Goal: Information Seeking & Learning: Learn about a topic

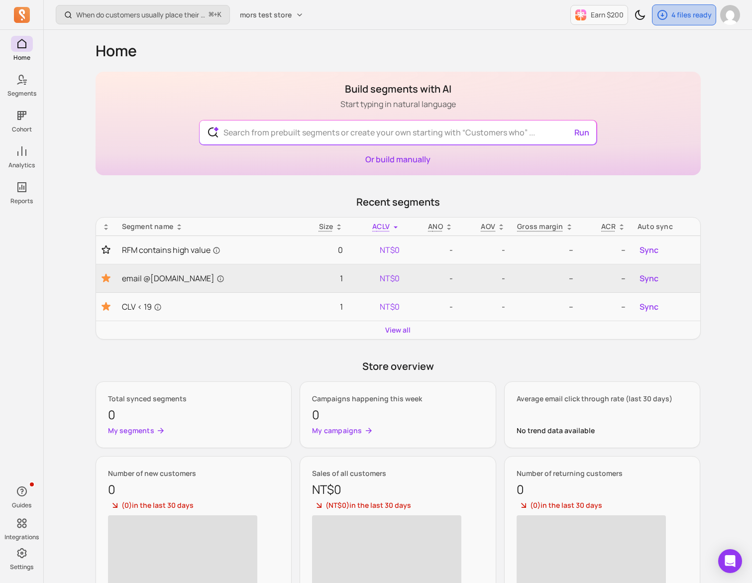
click at [679, 18] on p "4 files ready" at bounding box center [691, 15] width 40 height 10
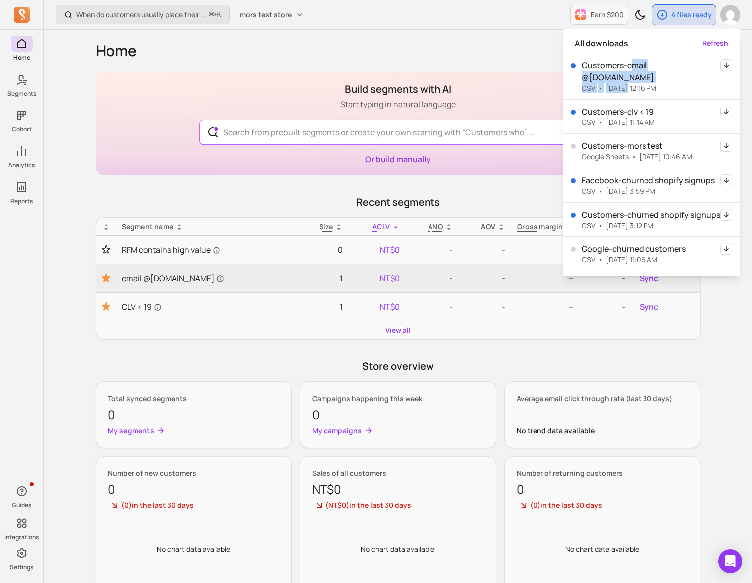
drag, startPoint x: 628, startPoint y: 65, endPoint x: 628, endPoint y: 72, distance: 7.5
click at [628, 72] on div "Customers-email @tresl.co CSV • 2025-07-15 - 12:16 PM" at bounding box center [651, 76] width 138 height 34
click at [628, 83] on p "2025-07-15 - 12:16 PM" at bounding box center [631, 88] width 51 height 10
click at [483, 33] on div "Home Build segments with AI Start typing in natural language Run Or build manua…" at bounding box center [398, 339] width 605 height 619
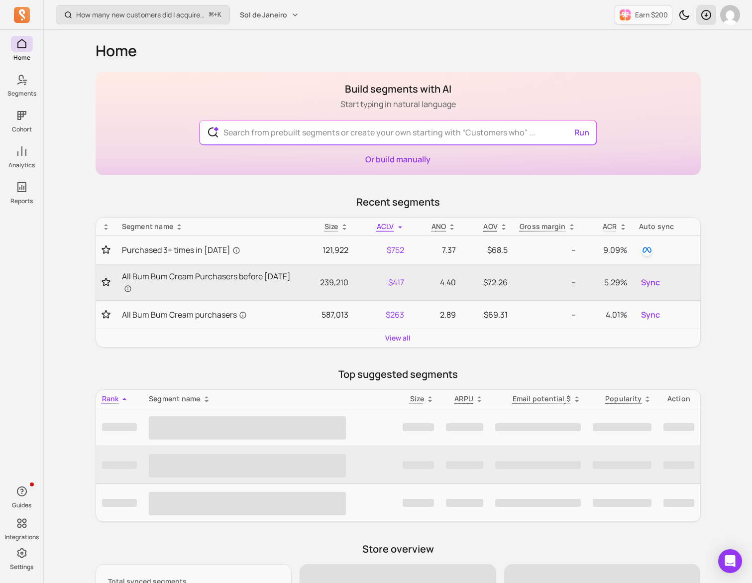
click at [696, 14] on div "button" at bounding box center [706, 15] width 20 height 20
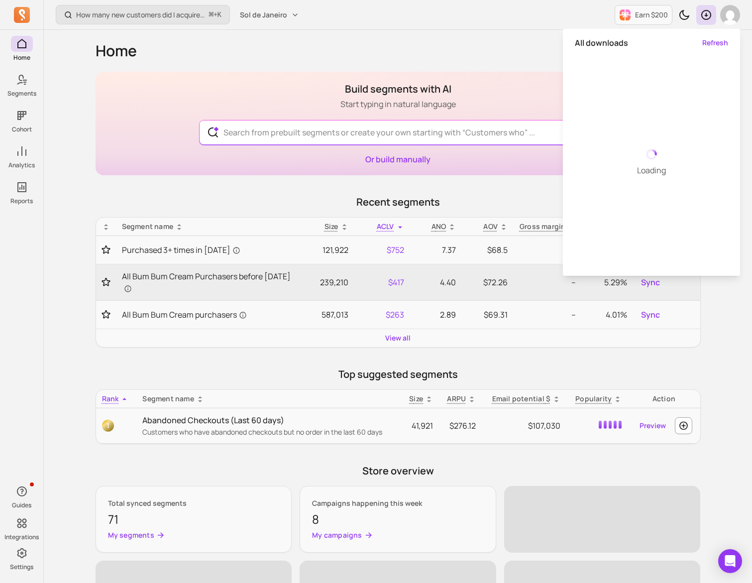
click at [174, 102] on div "Build segments with AI Start typing in natural language Run Or build manually" at bounding box center [398, 123] width 605 height 103
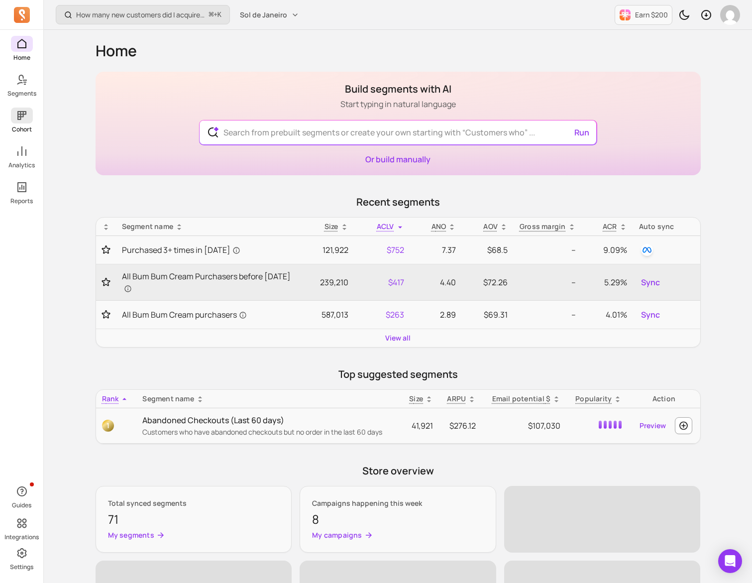
click at [27, 121] on span at bounding box center [22, 115] width 22 height 16
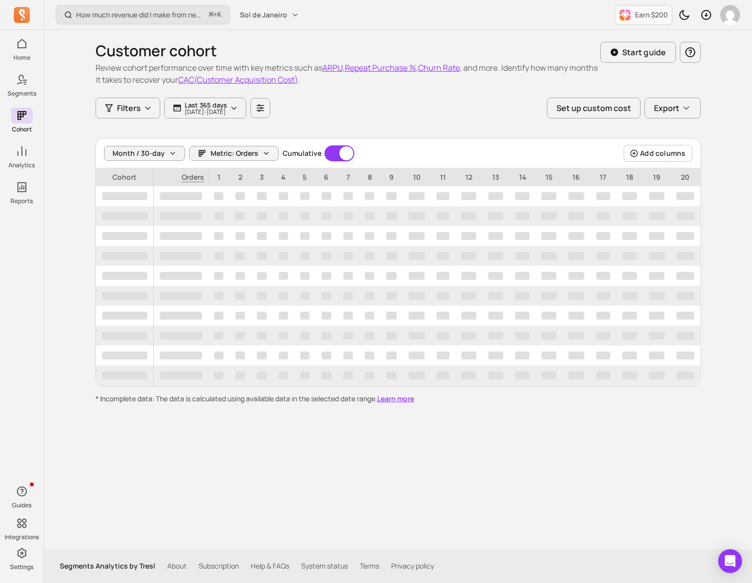
click at [347, 125] on div "Customer cohort Review cohort performance over time with key metrics such as AR…" at bounding box center [398, 217] width 605 height 374
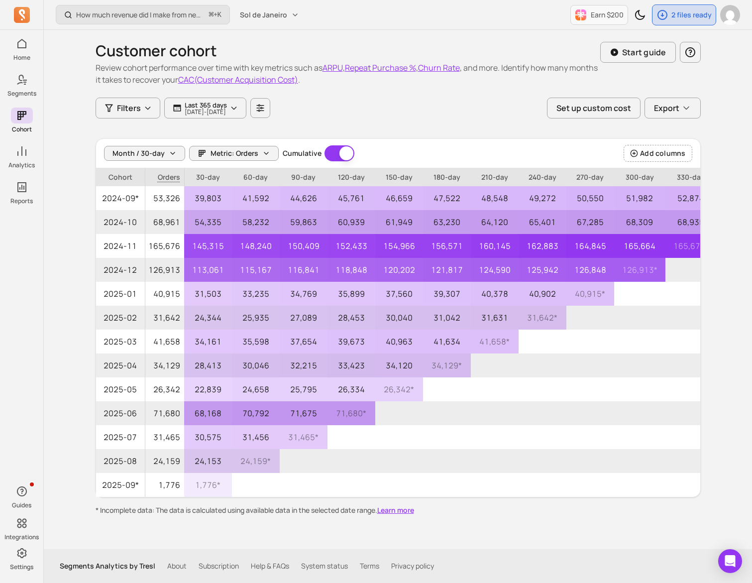
scroll to position [0, 2]
click at [229, 154] on span "Metric: Orders" at bounding box center [234, 153] width 48 height 10
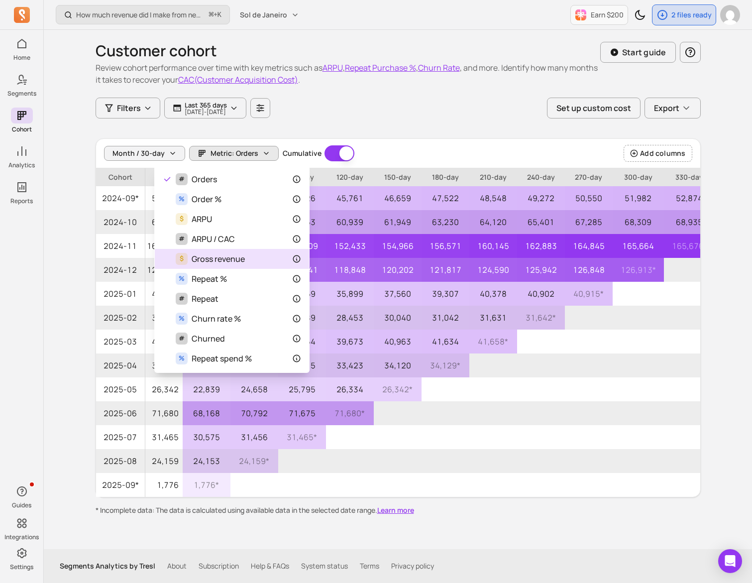
click at [260, 255] on div "$ Gross revenue" at bounding box center [232, 259] width 138 height 12
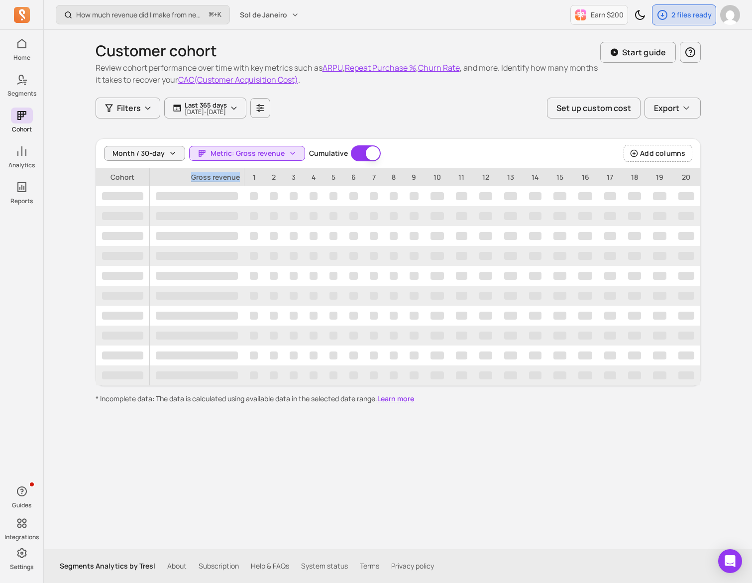
drag, startPoint x: 204, startPoint y: 176, endPoint x: 241, endPoint y: 177, distance: 37.3
click at [241, 177] on span "Gross revenue" at bounding box center [197, 177] width 95 height 18
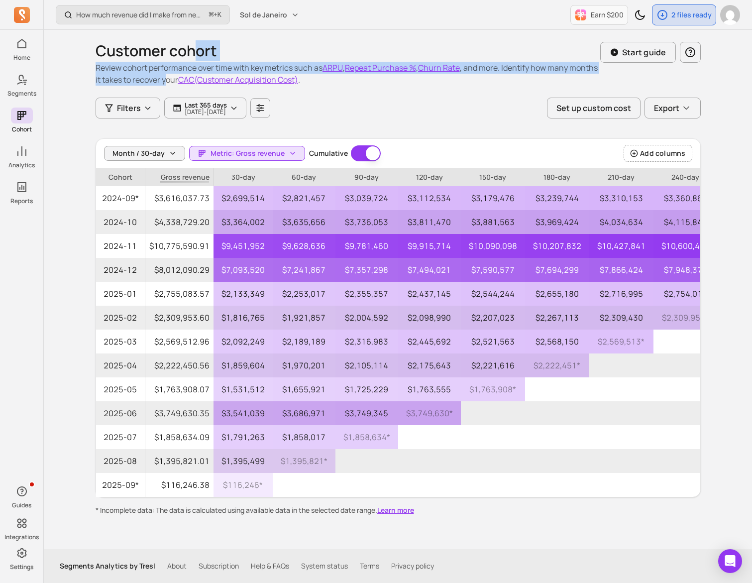
drag, startPoint x: 198, startPoint y: 79, endPoint x: 197, endPoint y: 84, distance: 5.5
click at [197, 84] on div "Customer cohort Review cohort performance over time with key metrics such as AR…" at bounding box center [348, 64] width 505 height 44
click at [197, 84] on p "Review cohort performance over time with key metrics such as ARPU , Repeat Purc…" at bounding box center [348, 74] width 505 height 24
drag, startPoint x: 191, startPoint y: 83, endPoint x: 195, endPoint y: 65, distance: 18.7
click at [195, 65] on p "Review cohort performance over time with key metrics such as ARPU , Repeat Purc…" at bounding box center [348, 74] width 505 height 24
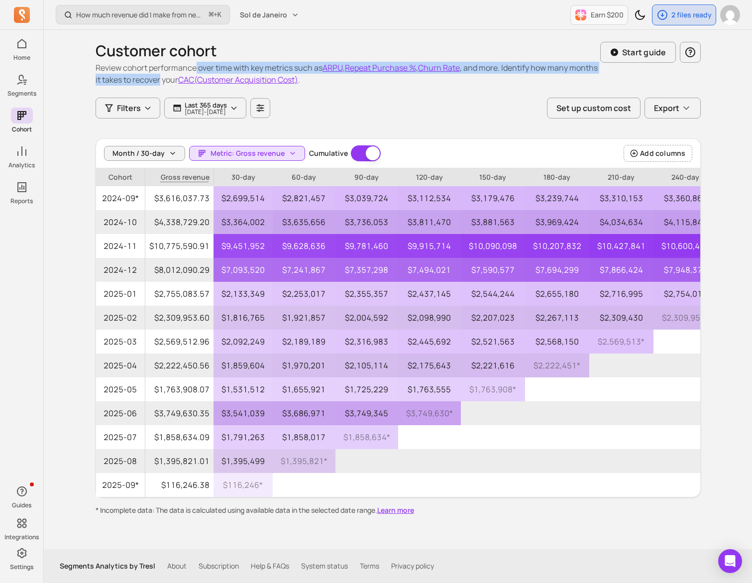
click at [195, 65] on p "Review cohort performance over time with key metrics such as ARPU , Repeat Purc…" at bounding box center [348, 74] width 505 height 24
click at [189, 79] on p "Review cohort performance over time with key metrics such as ARPU , Repeat Purc…" at bounding box center [348, 74] width 505 height 24
drag, startPoint x: 190, startPoint y: 79, endPoint x: 192, endPoint y: 70, distance: 8.7
click at [192, 70] on p "Review cohort performance over time with key metrics such as ARPU , Repeat Purc…" at bounding box center [348, 74] width 505 height 24
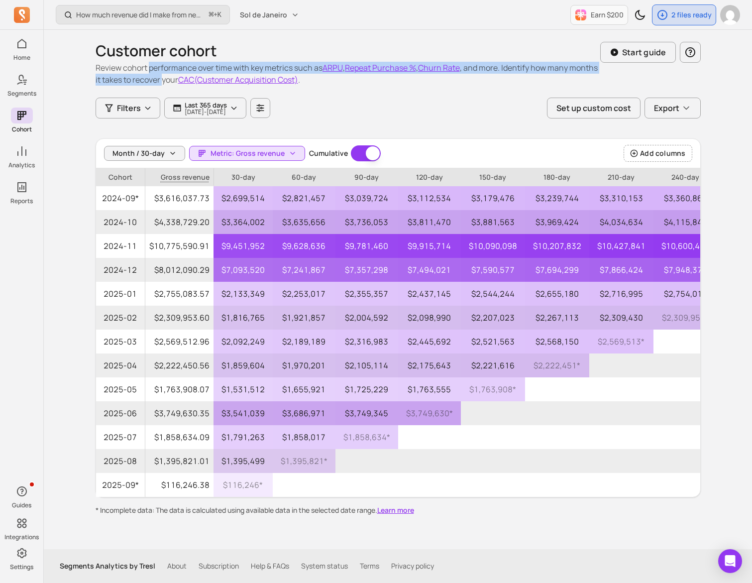
click at [192, 70] on p "Review cohort performance over time with key metrics such as ARPU , Repeat Purc…" at bounding box center [348, 74] width 505 height 24
drag, startPoint x: 194, startPoint y: 69, endPoint x: 189, endPoint y: 82, distance: 13.7
click at [189, 82] on p "Review cohort performance over time with key metrics such as ARPU , Repeat Purc…" at bounding box center [348, 74] width 505 height 24
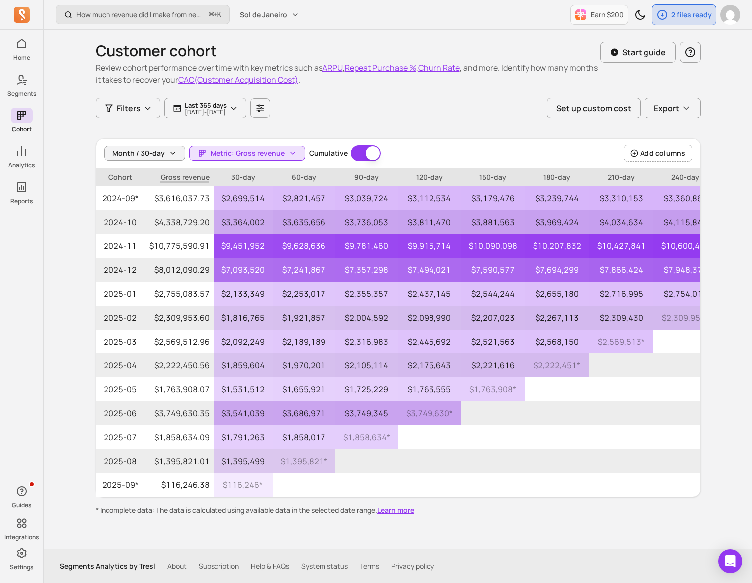
click at [181, 65] on p "Review cohort performance over time with key metrics such as ARPU , Repeat Purc…" at bounding box center [348, 74] width 505 height 24
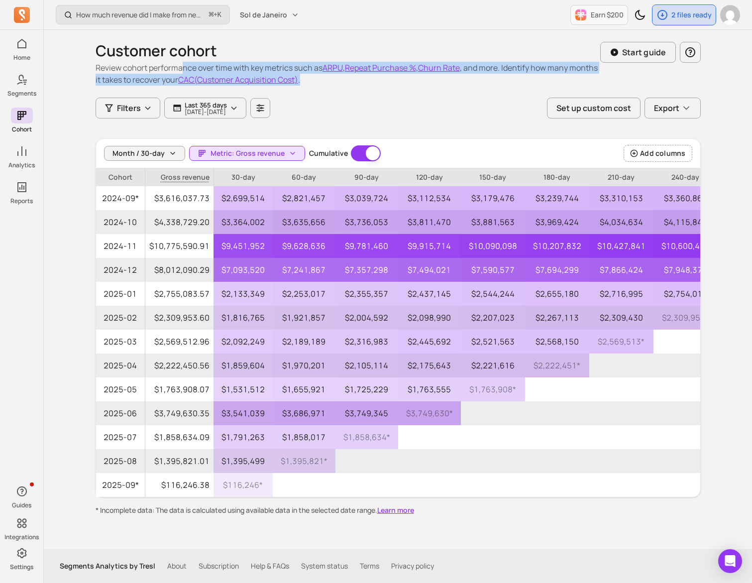
drag, startPoint x: 182, startPoint y: 70, endPoint x: 180, endPoint y: 86, distance: 16.0
click at [180, 86] on div "Customer cohort Review cohort performance over time with key metrics such as AR…" at bounding box center [398, 64] width 605 height 68
click at [182, 81] on p "Review cohort performance over time with key metrics such as ARPU , Repeat Purc…" at bounding box center [348, 74] width 505 height 24
click at [188, 69] on p "Review cohort performance over time with key metrics such as ARPU , Repeat Purc…" at bounding box center [348, 74] width 505 height 24
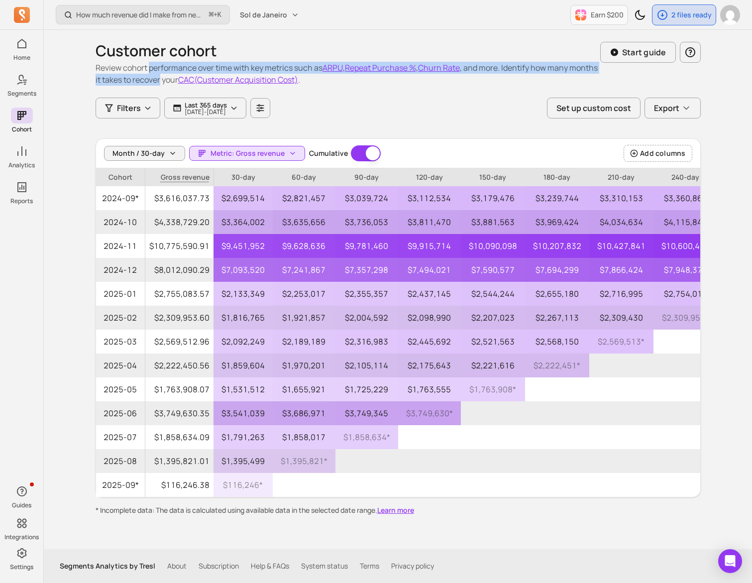
drag, startPoint x: 188, startPoint y: 68, endPoint x: 187, endPoint y: 79, distance: 10.5
click at [187, 79] on p "Review cohort performance over time with key metrics such as ARPU , Repeat Purc…" at bounding box center [348, 74] width 505 height 24
click at [196, 69] on p "Review cohort performance over time with key metrics such as ARPU , Repeat Purc…" at bounding box center [348, 74] width 505 height 24
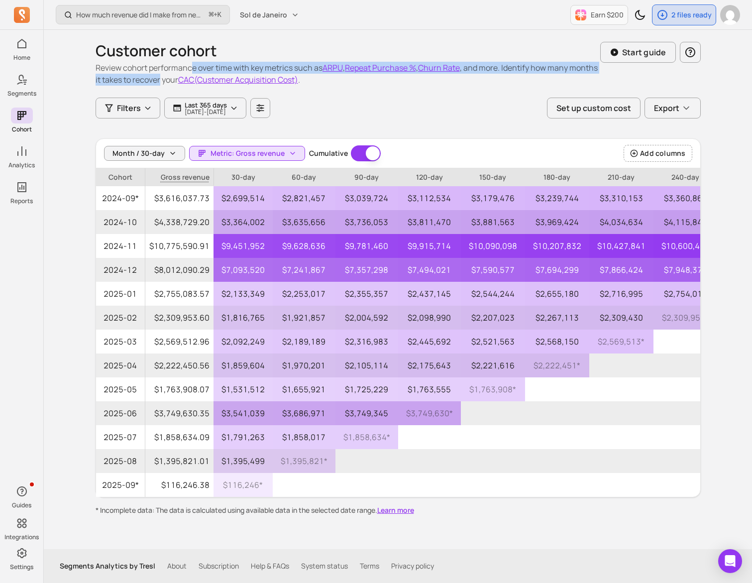
drag, startPoint x: 191, startPoint y: 69, endPoint x: 189, endPoint y: 78, distance: 8.6
click at [189, 78] on p "Review cohort performance over time with key metrics such as ARPU , Repeat Purc…" at bounding box center [348, 74] width 505 height 24
drag, startPoint x: 191, startPoint y: 78, endPoint x: 192, endPoint y: 70, distance: 8.5
click at [192, 70] on p "Review cohort performance over time with key metrics such as ARPU , Repeat Purc…" at bounding box center [348, 74] width 505 height 24
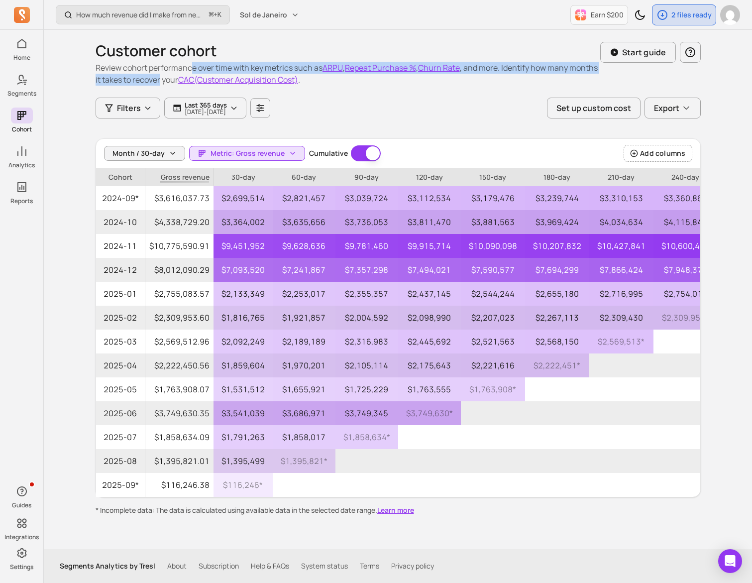
click at [192, 70] on p "Review cohort performance over time with key metrics such as ARPU , Repeat Purc…" at bounding box center [348, 74] width 505 height 24
drag, startPoint x: 195, startPoint y: 68, endPoint x: 193, endPoint y: 77, distance: 9.2
click at [193, 77] on p "Review cohort performance over time with key metrics such as ARPU , Repeat Purc…" at bounding box center [348, 74] width 505 height 24
drag, startPoint x: 193, startPoint y: 77, endPoint x: 195, endPoint y: 69, distance: 8.7
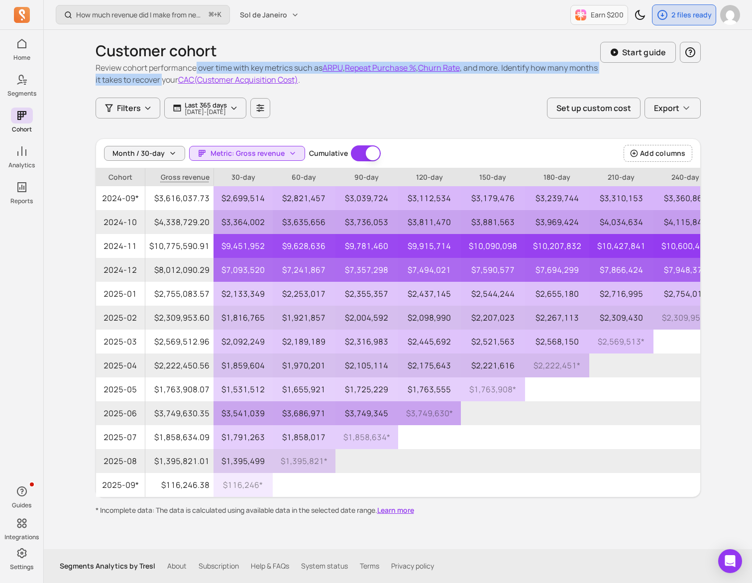
click at [195, 69] on p "Review cohort performance over time with key metrics such as ARPU , Repeat Purc…" at bounding box center [348, 74] width 505 height 24
click at [192, 78] on p "Review cohort performance over time with key metrics such as ARPU , Repeat Purc…" at bounding box center [348, 74] width 505 height 24
drag, startPoint x: 194, startPoint y: 78, endPoint x: 195, endPoint y: 71, distance: 7.0
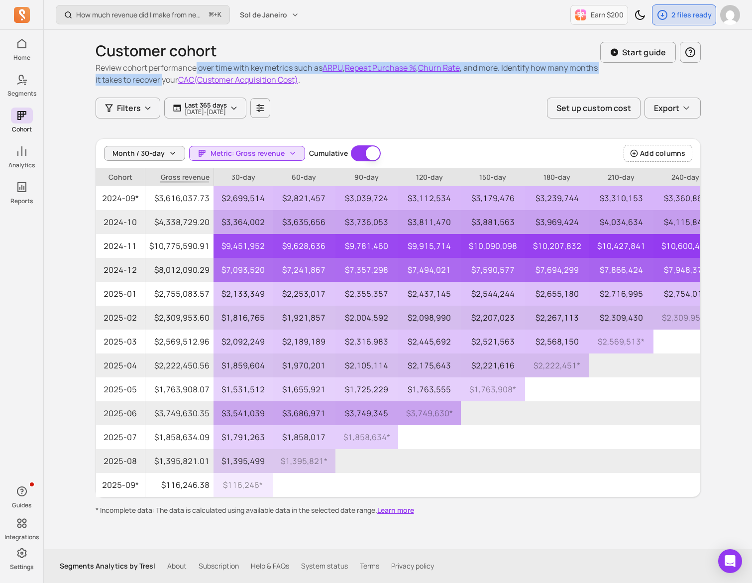
click at [195, 71] on p "Review cohort performance over time with key metrics such as ARPU , Repeat Purc…" at bounding box center [348, 74] width 505 height 24
drag, startPoint x: 196, startPoint y: 70, endPoint x: 193, endPoint y: 77, distance: 7.6
click at [193, 77] on p "Review cohort performance over time with key metrics such as ARPU , Repeat Purc…" at bounding box center [348, 74] width 505 height 24
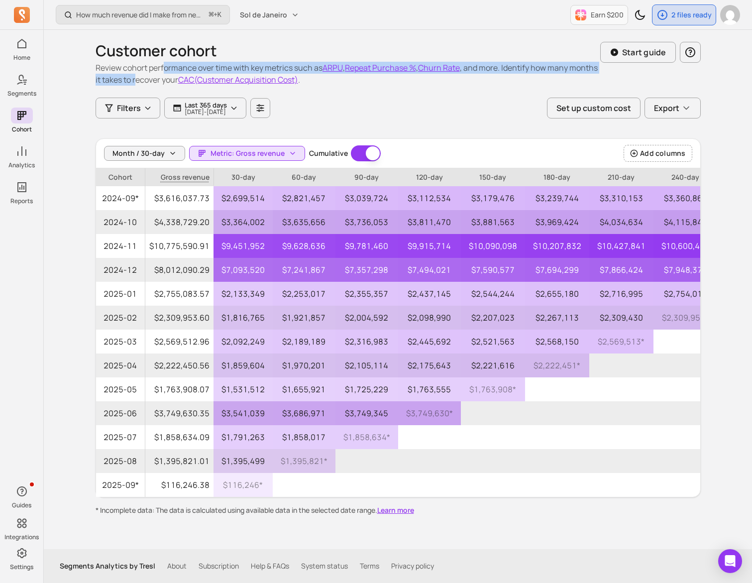
drag, startPoint x: 166, startPoint y: 72, endPoint x: 164, endPoint y: 79, distance: 7.1
click at [164, 79] on p "Review cohort performance over time with key metrics such as ARPU , Repeat Purc…" at bounding box center [348, 74] width 505 height 24
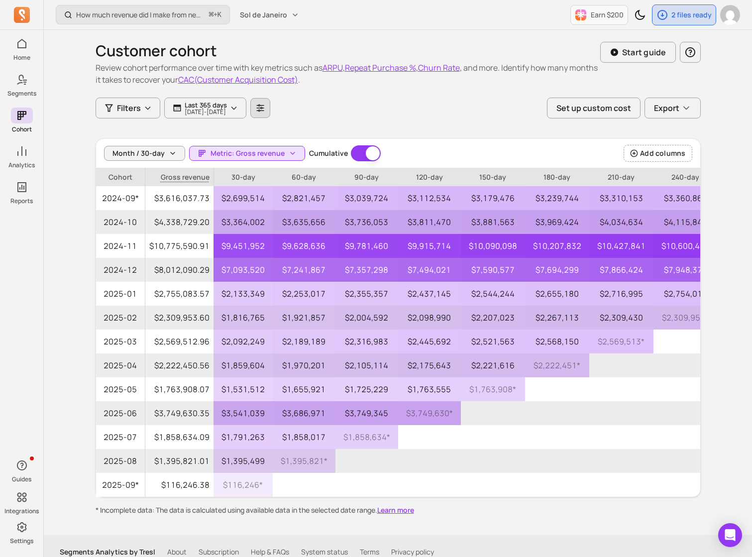
click at [264, 110] on icon "button" at bounding box center [259, 107] width 7 height 7
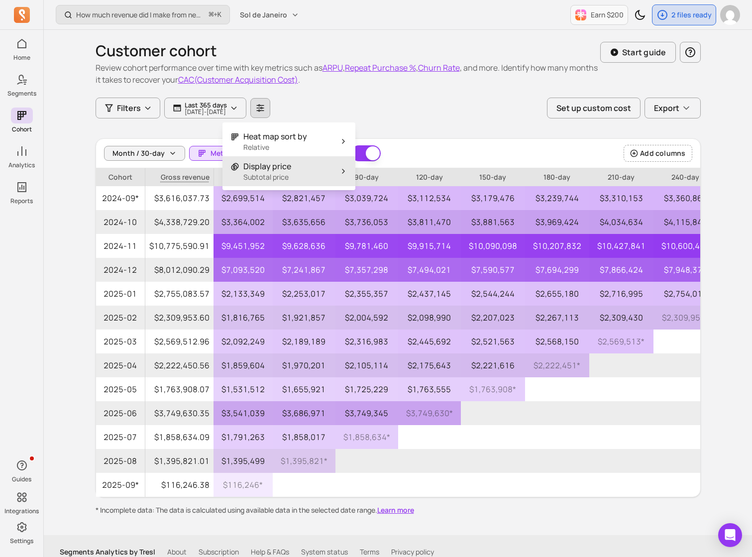
click at [330, 180] on button "Display price Subtotal price" at bounding box center [288, 171] width 133 height 30
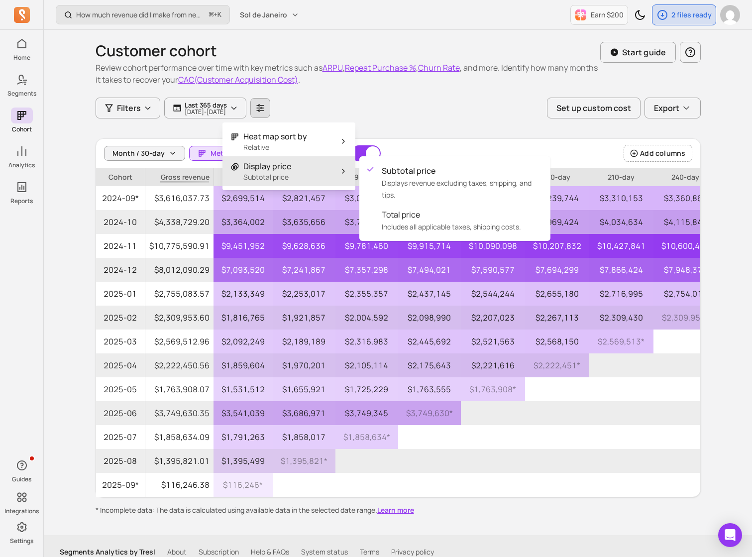
click at [126, 52] on h1 "Customer cohort" at bounding box center [348, 51] width 505 height 18
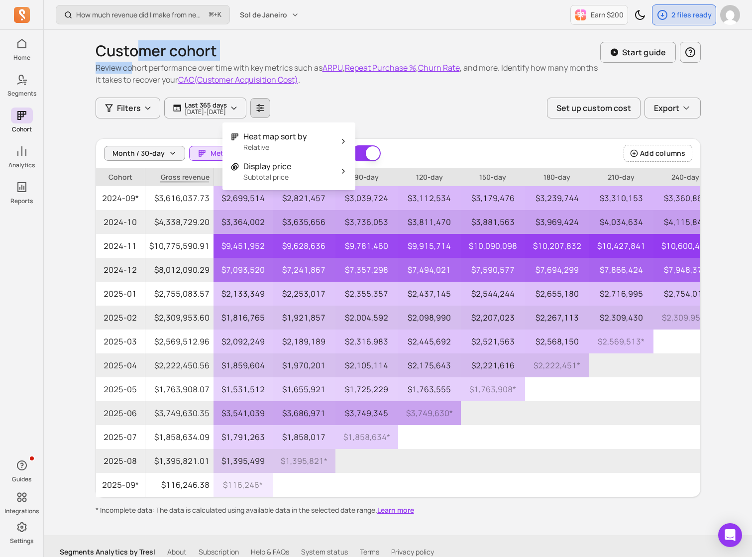
drag, startPoint x: 136, startPoint y: 49, endPoint x: 134, endPoint y: 66, distance: 17.1
click at [134, 66] on div "Customer cohort Review cohort performance over time with key metrics such as AR…" at bounding box center [348, 64] width 505 height 44
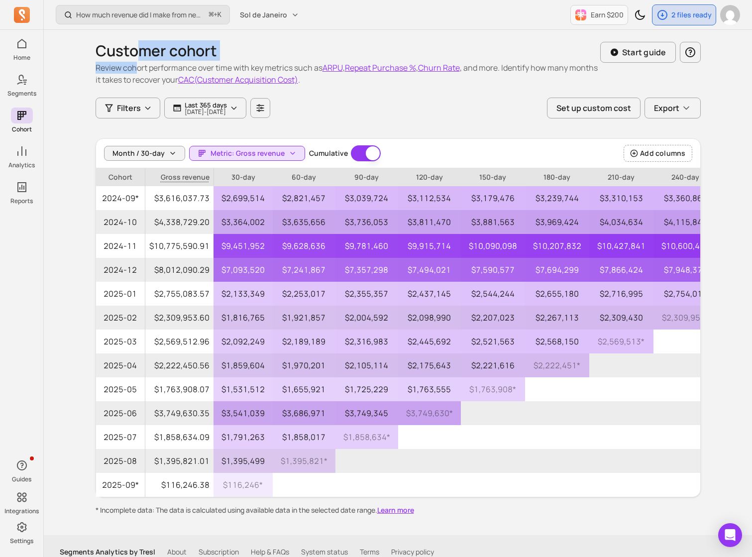
click at [134, 66] on p "Review cohort performance over time with key metrics such as ARPU , Repeat Purc…" at bounding box center [348, 74] width 505 height 24
click at [270, 113] on button "button" at bounding box center [260, 108] width 20 height 20
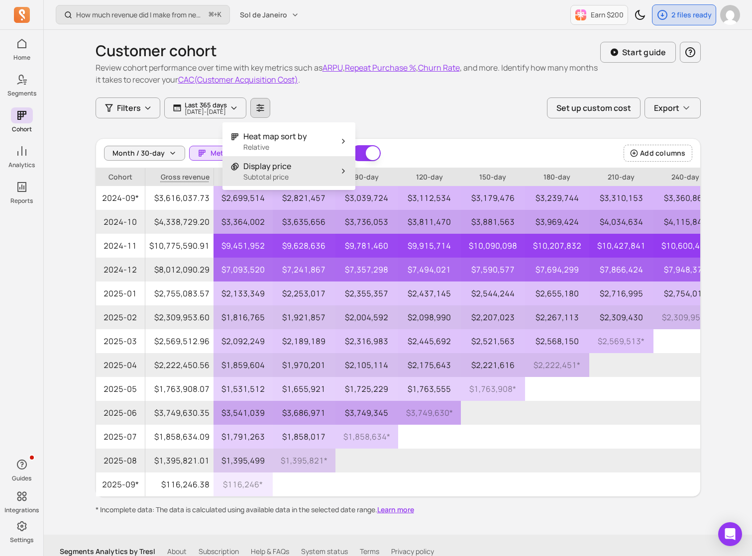
click at [321, 173] on button "Display price Subtotal price" at bounding box center [288, 171] width 133 height 30
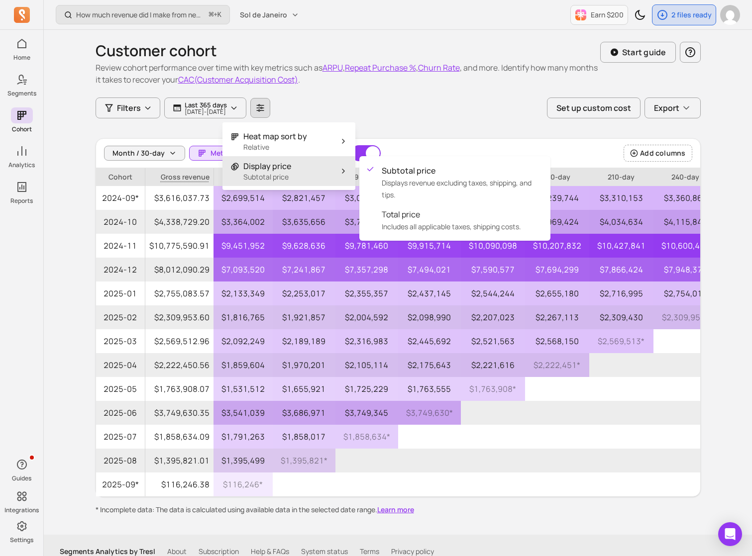
click at [182, 177] on span "Gross revenue" at bounding box center [179, 177] width 68 height 18
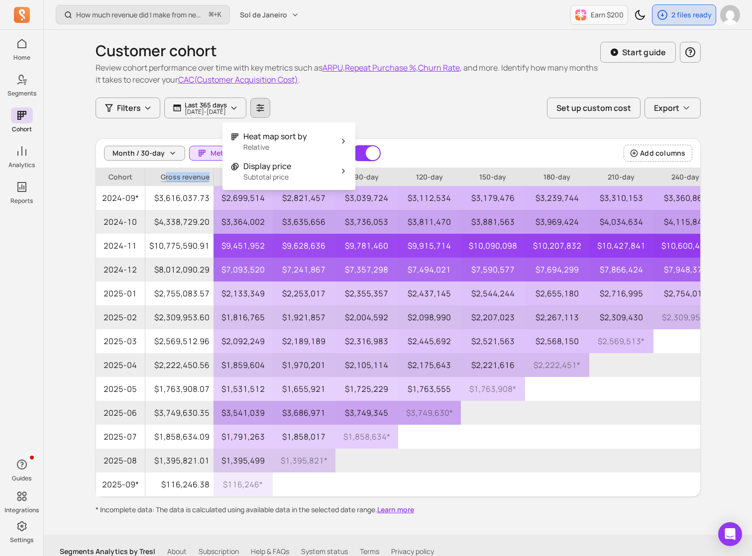
drag, startPoint x: 164, startPoint y: 176, endPoint x: 207, endPoint y: 177, distance: 42.8
click at [207, 177] on span "Gross revenue" at bounding box center [179, 177] width 68 height 18
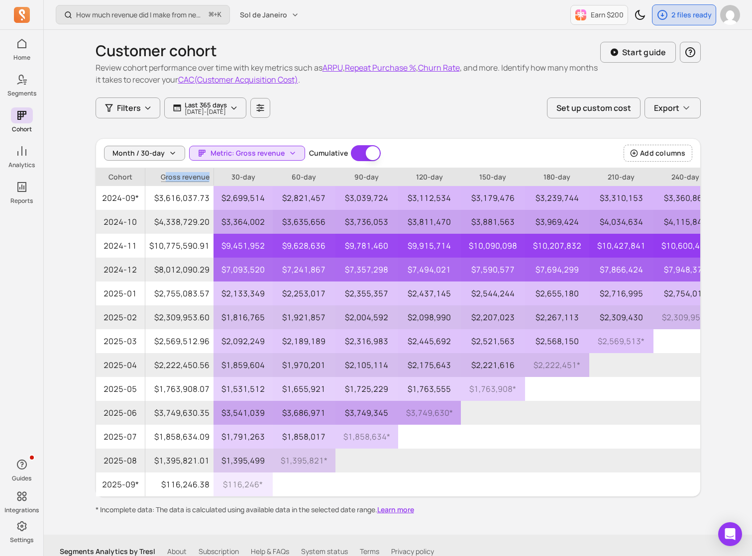
drag, startPoint x: 207, startPoint y: 177, endPoint x: 164, endPoint y: 178, distance: 42.8
click at [164, 178] on span "Gross revenue" at bounding box center [179, 177] width 68 height 18
drag, startPoint x: 161, startPoint y: 178, endPoint x: 200, endPoint y: 180, distance: 39.4
click at [200, 180] on span "Gross revenue" at bounding box center [179, 177] width 68 height 18
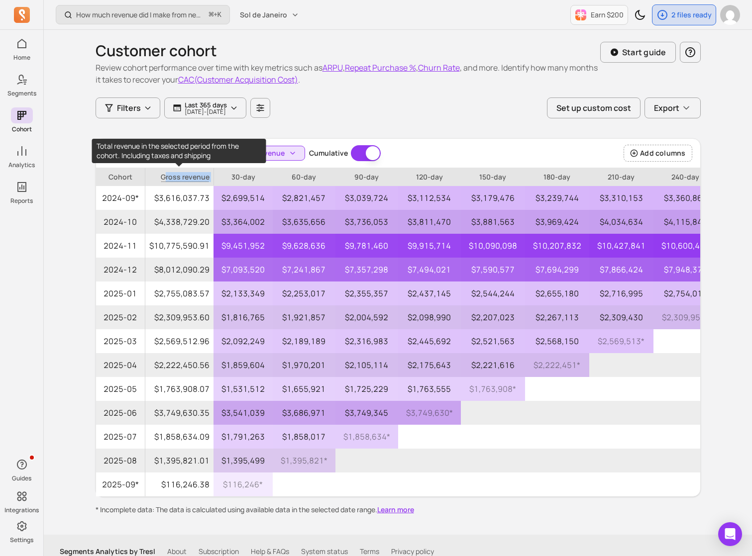
drag, startPoint x: 212, startPoint y: 179, endPoint x: 164, endPoint y: 179, distance: 48.3
click at [164, 179] on tr "Cohort Gross revenue 30-day 60-day 90-day 120-day 150-day 180-day 210-day 240-d…" at bounding box center [567, 177] width 943 height 18
click at [164, 179] on span "Gross revenue" at bounding box center [179, 177] width 68 height 18
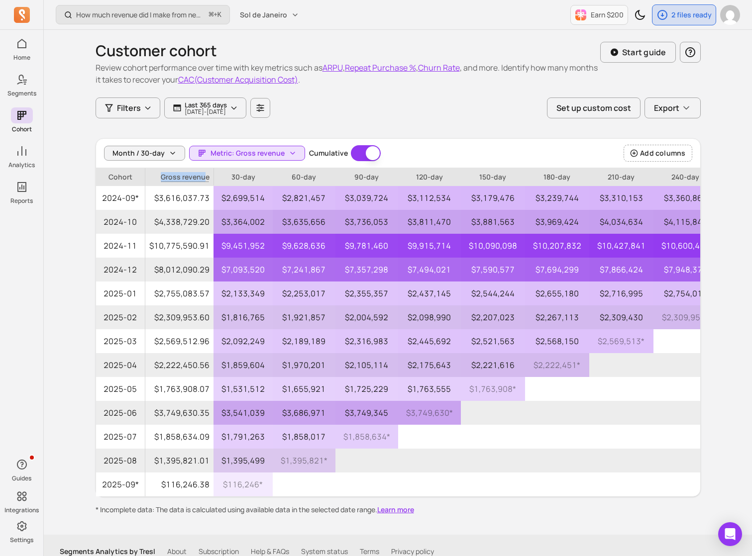
drag, startPoint x: 163, startPoint y: 180, endPoint x: 204, endPoint y: 179, distance: 40.8
click at [204, 179] on span "Gross revenue" at bounding box center [179, 177] width 68 height 18
drag, startPoint x: 208, startPoint y: 179, endPoint x: 157, endPoint y: 181, distance: 51.8
click at [157, 181] on span "Gross revenue" at bounding box center [179, 177] width 68 height 18
drag, startPoint x: 177, startPoint y: 179, endPoint x: 205, endPoint y: 179, distance: 28.4
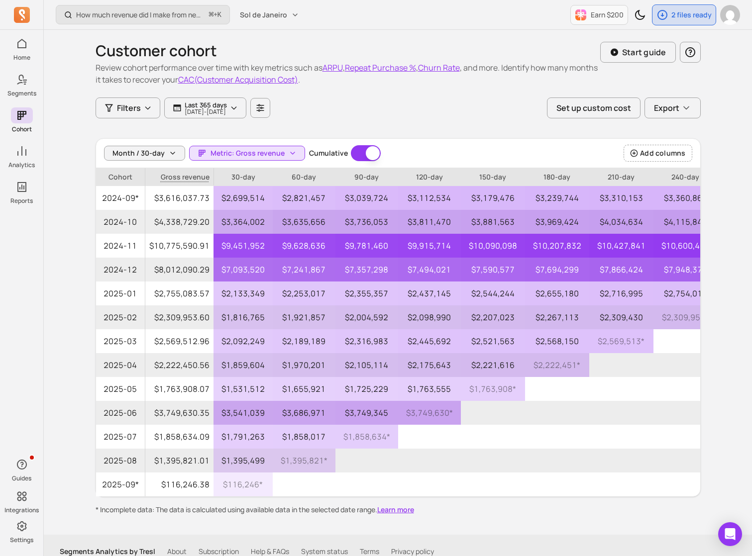
click at [205, 179] on span "Gross revenue" at bounding box center [179, 177] width 68 height 18
click at [270, 112] on button "button" at bounding box center [260, 108] width 20 height 20
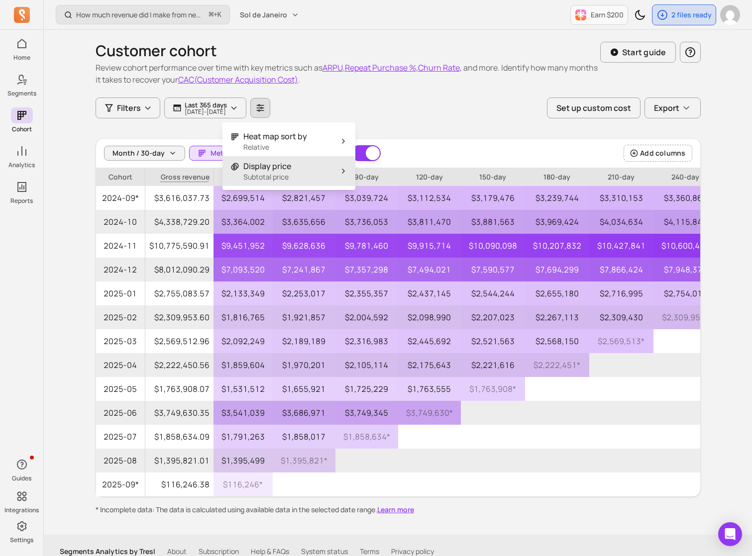
click at [341, 169] on icon "button" at bounding box center [343, 171] width 8 height 8
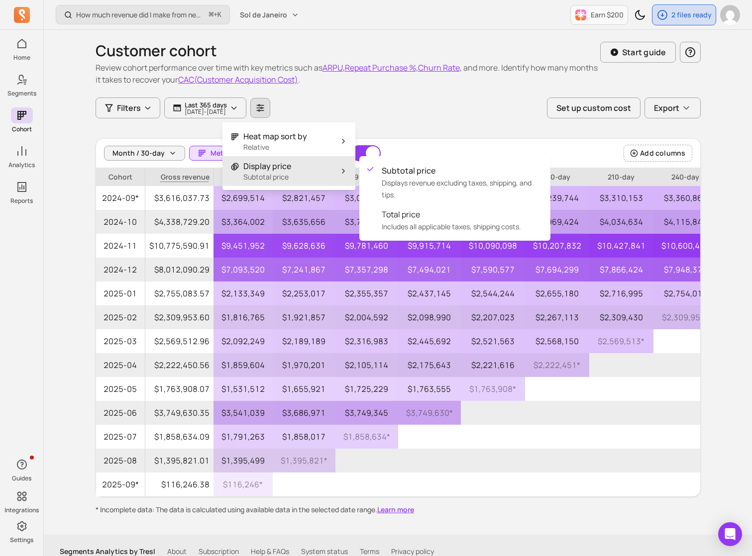
click at [420, 136] on div "Customer cohort Review cohort performance over time with key metrics such as AR…" at bounding box center [398, 272] width 605 height 485
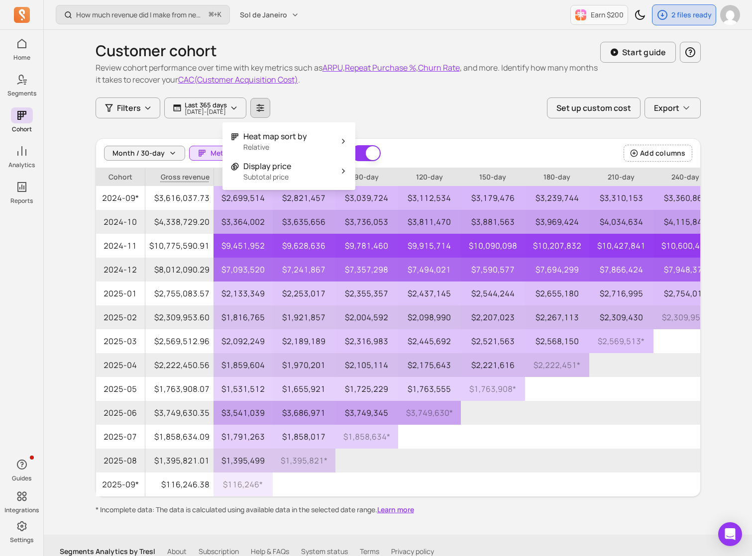
drag, startPoint x: 316, startPoint y: 173, endPoint x: 359, endPoint y: 176, distance: 42.4
click at [316, 173] on button "Display price Subtotal price" at bounding box center [288, 171] width 133 height 30
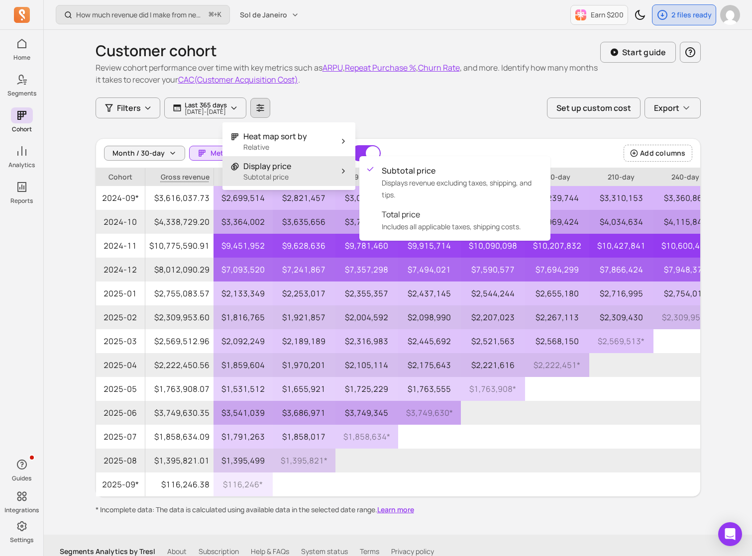
click at [384, 94] on div "Customer cohort Review cohort performance over time with key metrics such as AR…" at bounding box center [398, 64] width 605 height 68
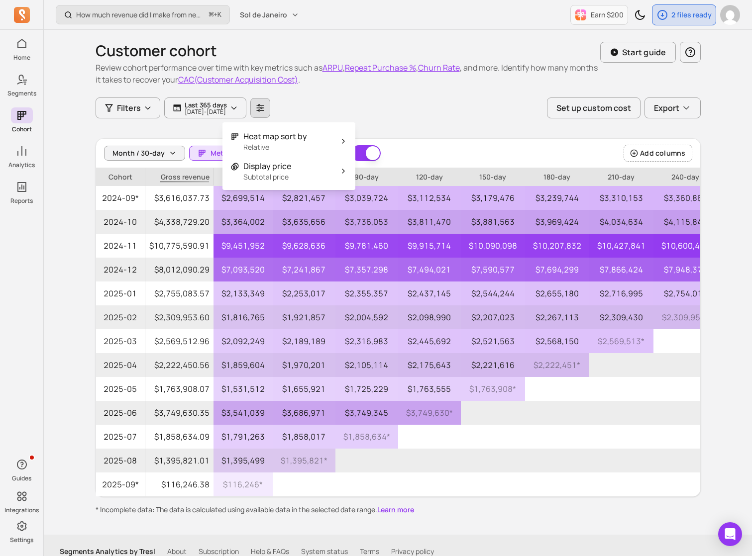
click at [360, 107] on div "Filters Last 365 days [DATE] - [DATE] Set up custom cost Export" at bounding box center [398, 108] width 605 height 21
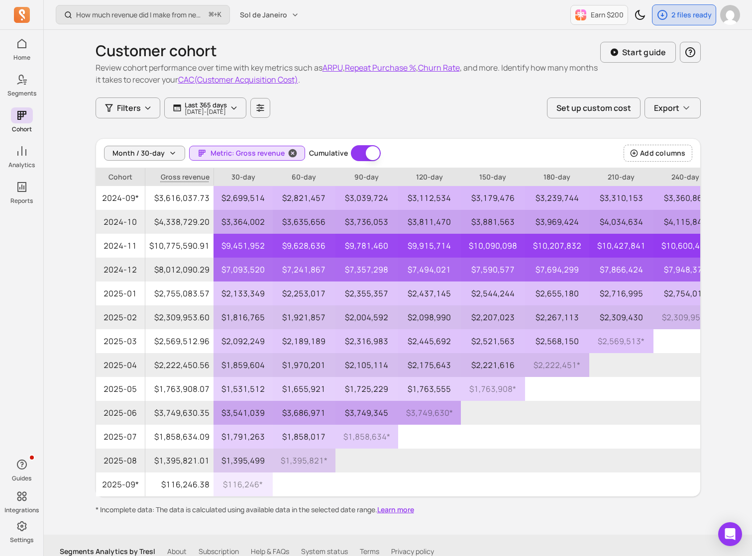
click at [258, 156] on span "Metric: Gross revenue" at bounding box center [247, 153] width 74 height 10
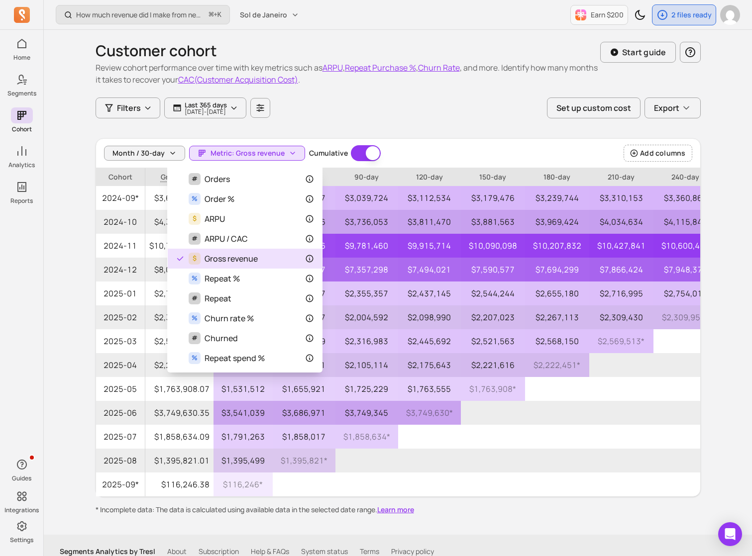
click at [309, 257] on icon at bounding box center [309, 258] width 9 height 9
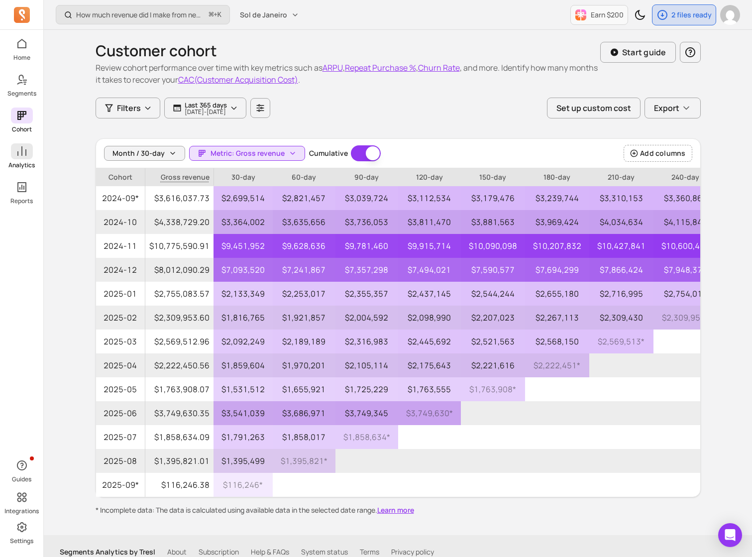
click at [28, 157] on span at bounding box center [22, 151] width 22 height 16
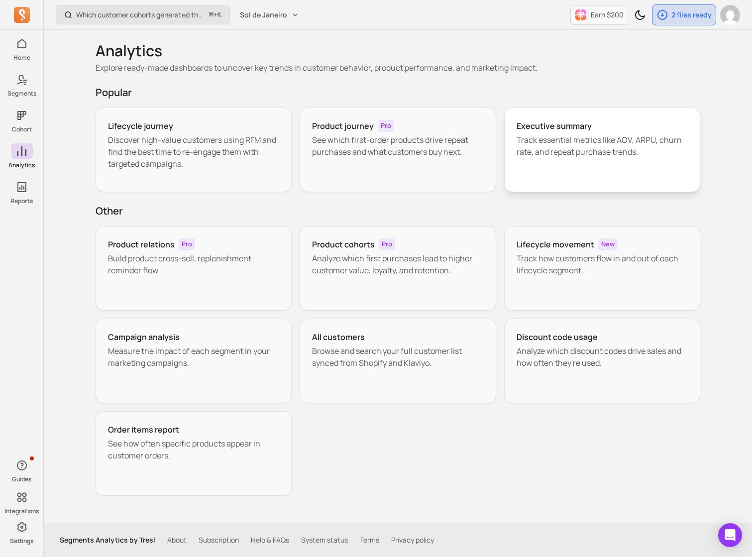
click at [616, 157] on p "Track essential metrics like AOV, ARPU, churn rate, and repeat purchase trends." at bounding box center [602, 146] width 172 height 24
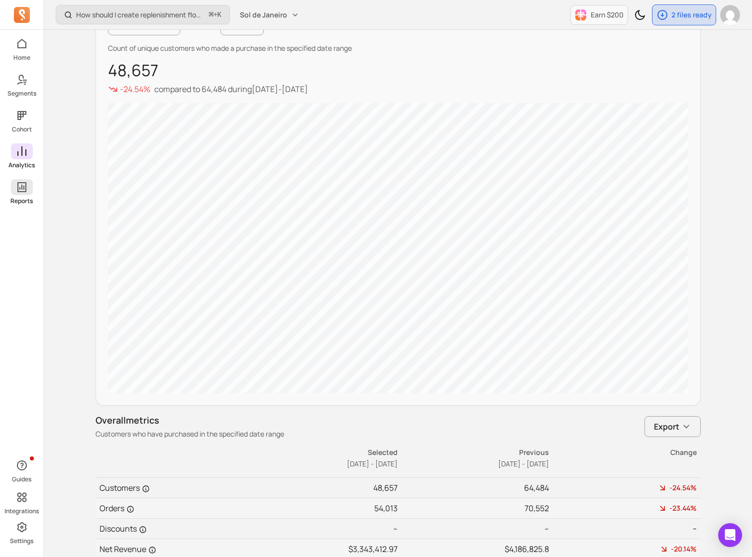
scroll to position [196, 0]
click at [24, 80] on icon at bounding box center [25, 80] width 4 height 1
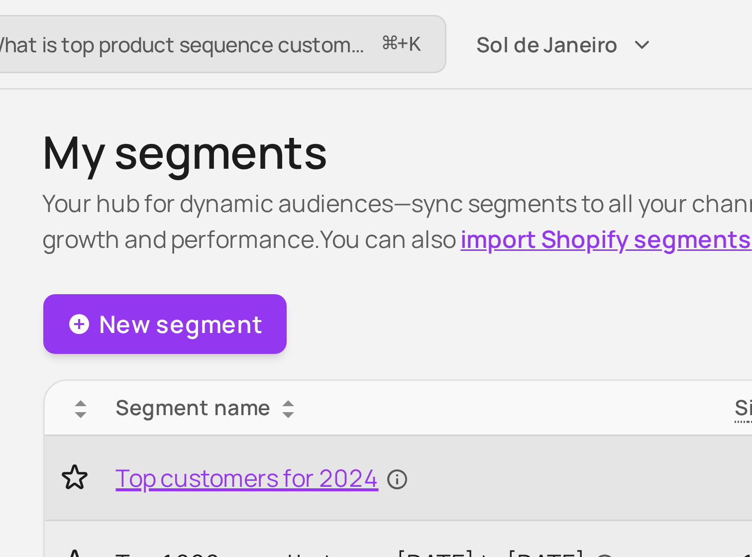
click at [144, 162] on span "Top customers for 2024" at bounding box center [169, 159] width 98 height 12
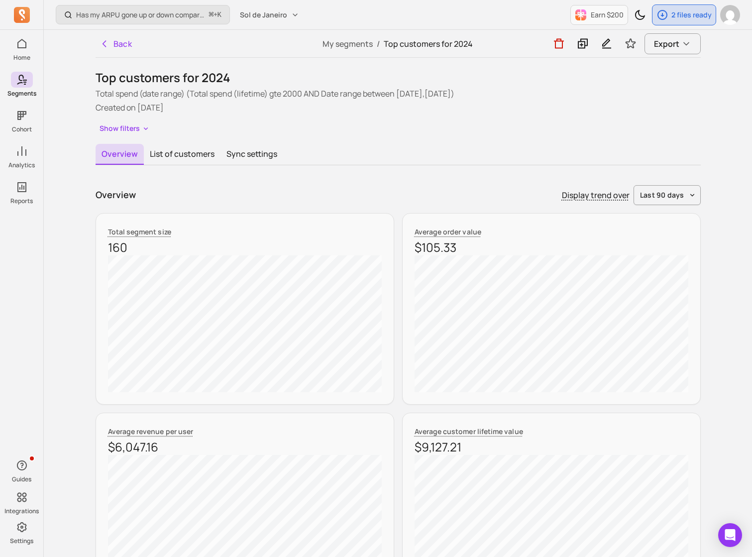
click at [175, 104] on div "Top customers for 2024 Total spend (date range) (Total spend (lifetime) gte 200…" at bounding box center [398, 103] width 605 height 66
click at [175, 104] on p "Created on [DATE]" at bounding box center [398, 108] width 605 height 12
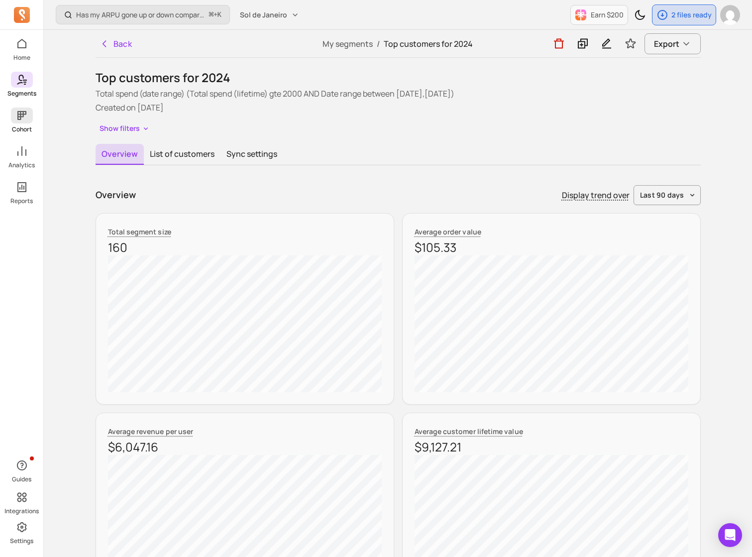
click at [19, 111] on icon at bounding box center [21, 115] width 9 height 9
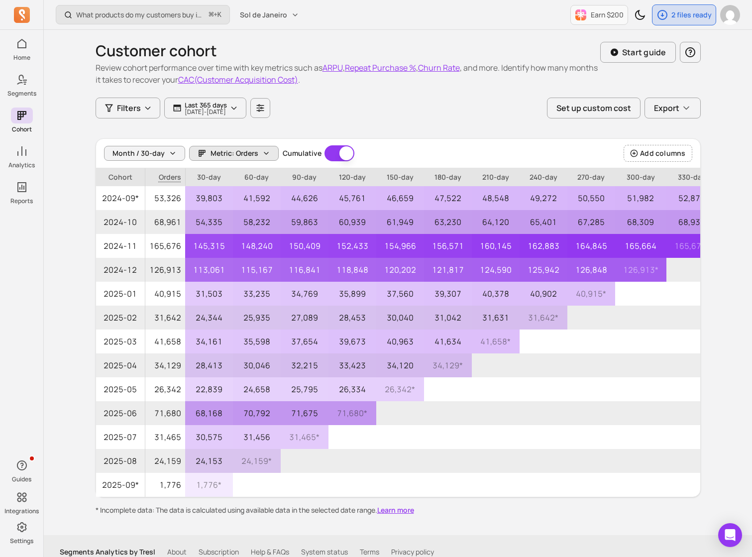
click at [260, 156] on button "Metric: Orders" at bounding box center [234, 153] width 90 height 15
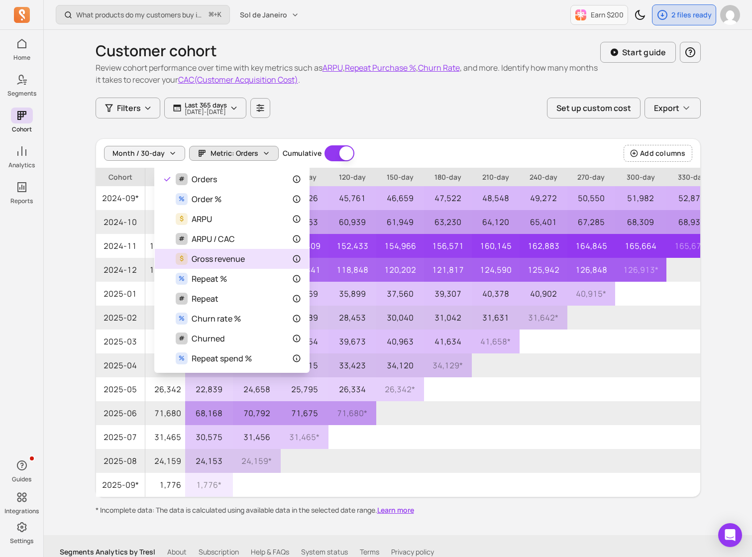
click at [265, 259] on div "$ Gross revenue" at bounding box center [232, 259] width 138 height 12
